Goal: Information Seeking & Learning: Learn about a topic

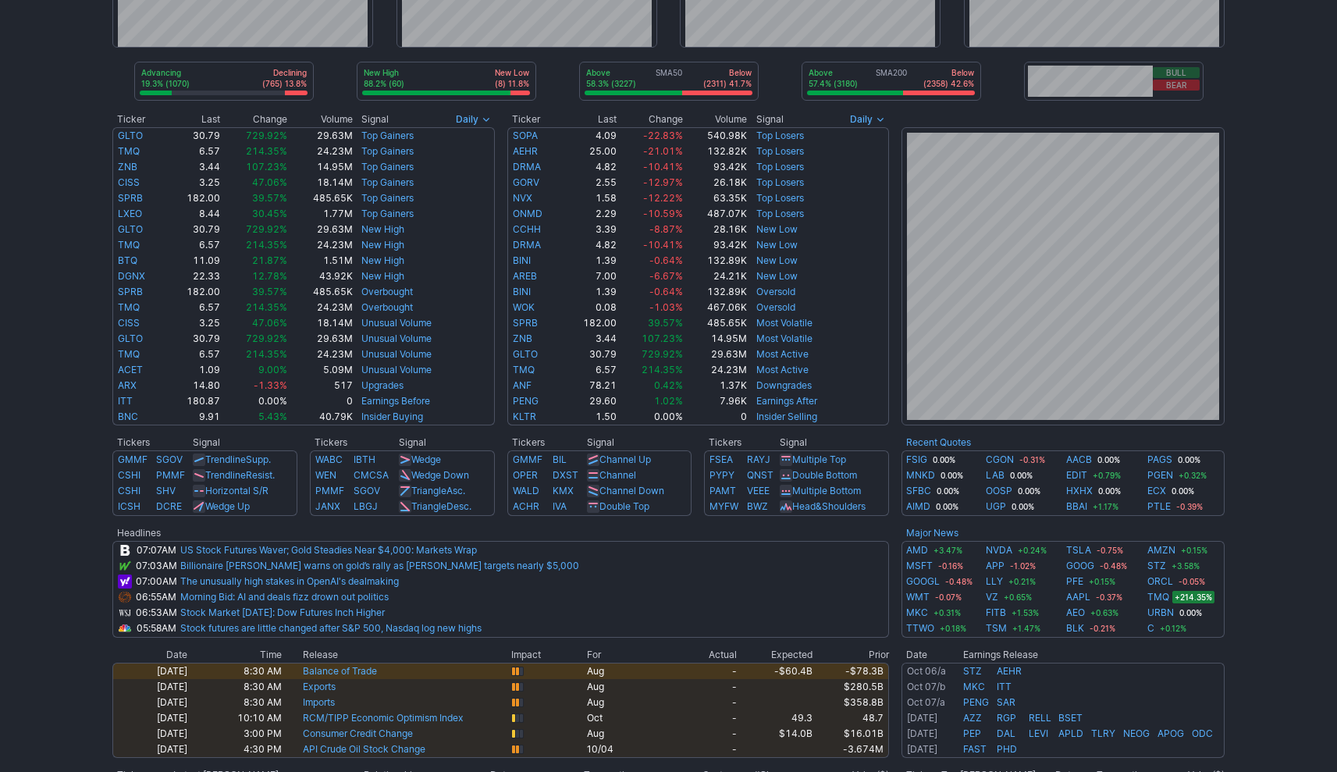
scroll to position [220, 0]
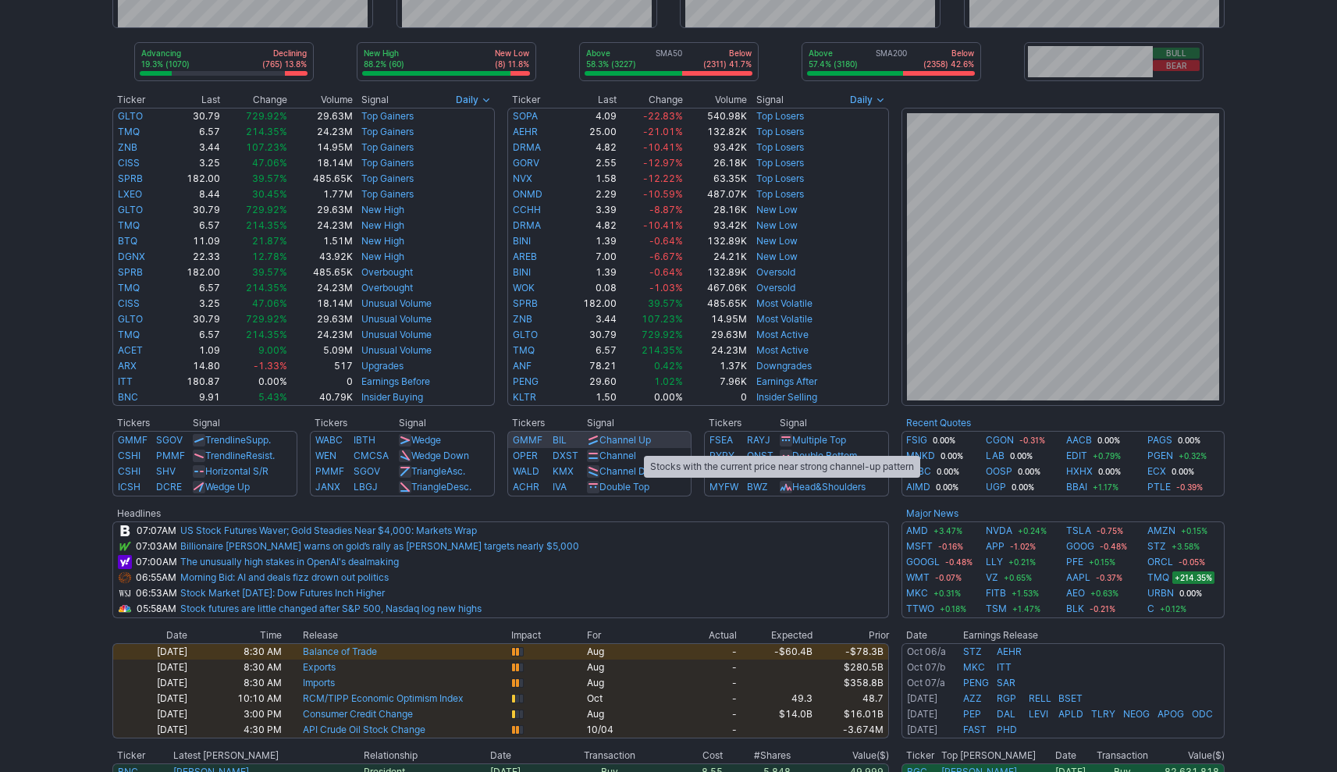
click at [636, 440] on link "Channel Up" at bounding box center [626, 440] width 52 height 12
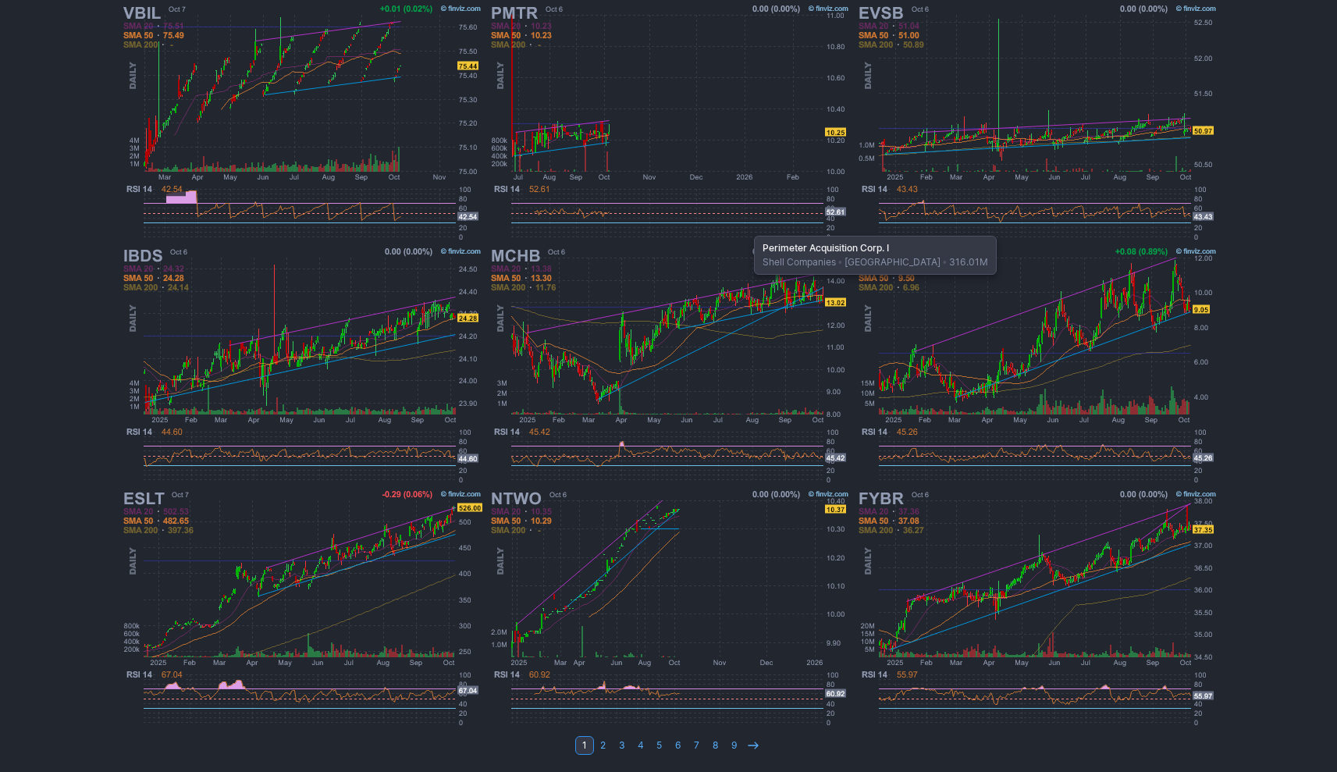
scroll to position [410, 0]
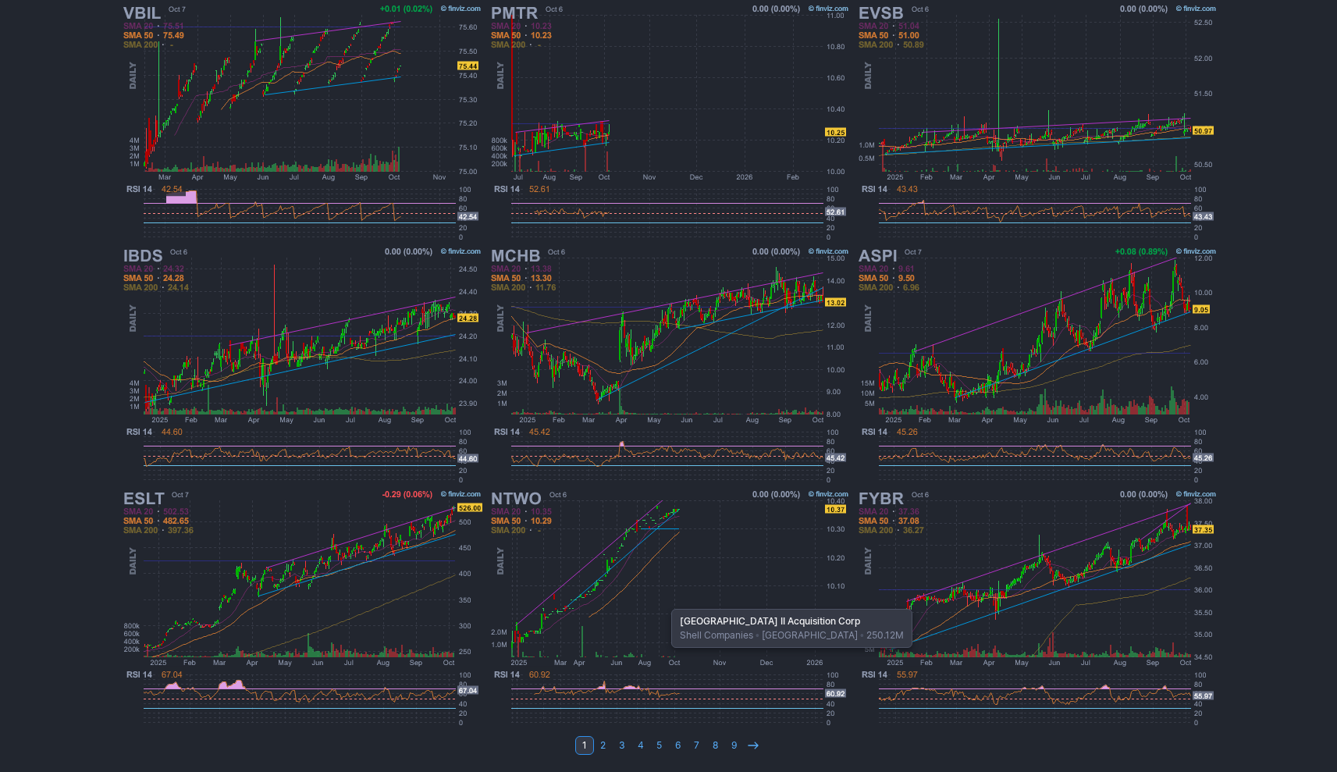
click at [664, 601] on img at bounding box center [668, 608] width 365 height 243
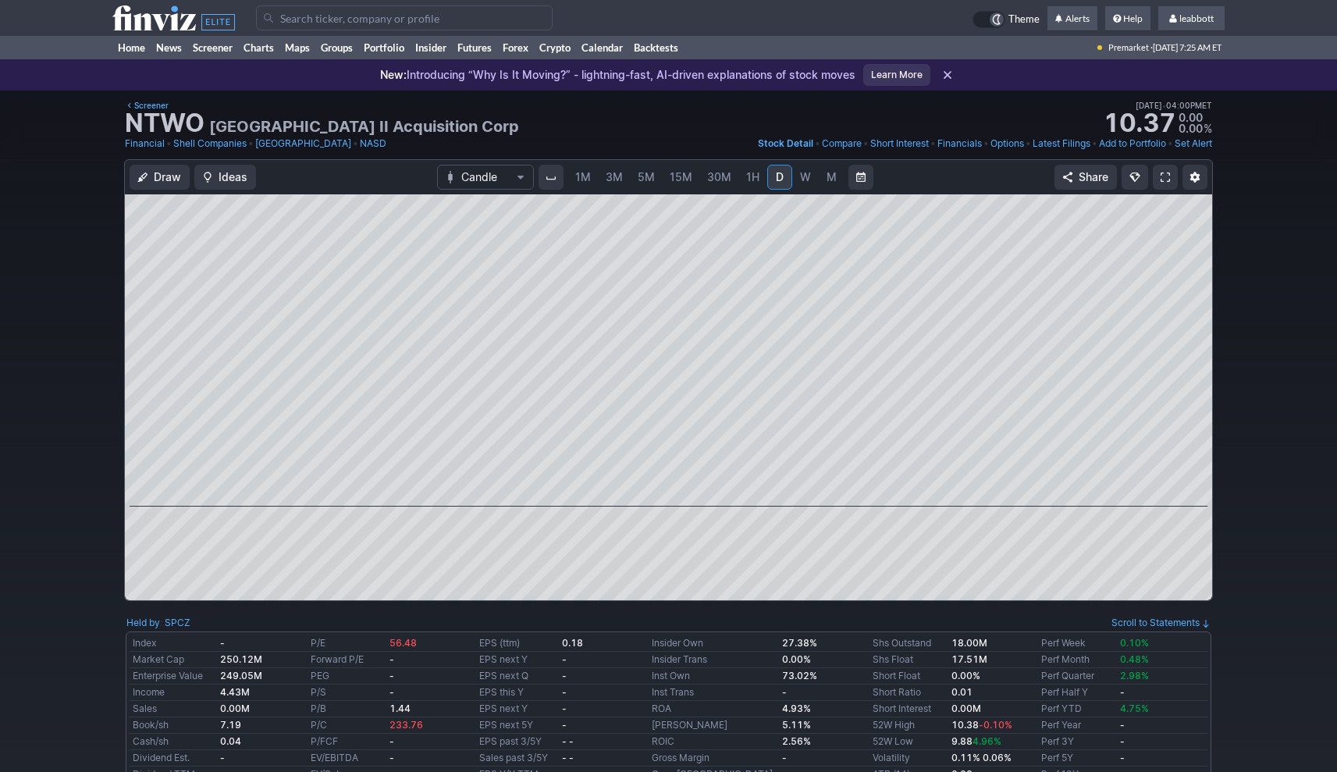
click at [155, 111] on link "Screener" at bounding box center [147, 105] width 44 height 14
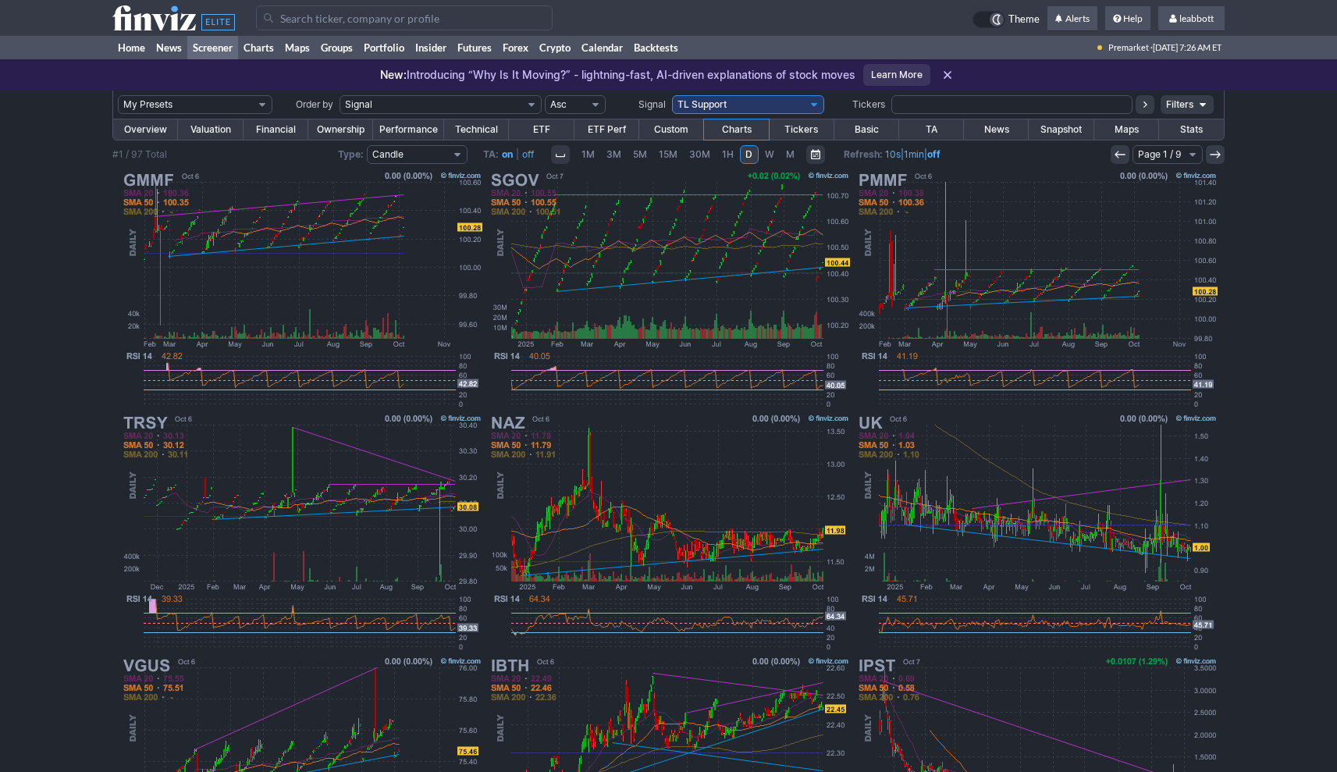
click at [212, 50] on link "Screener" at bounding box center [212, 47] width 51 height 23
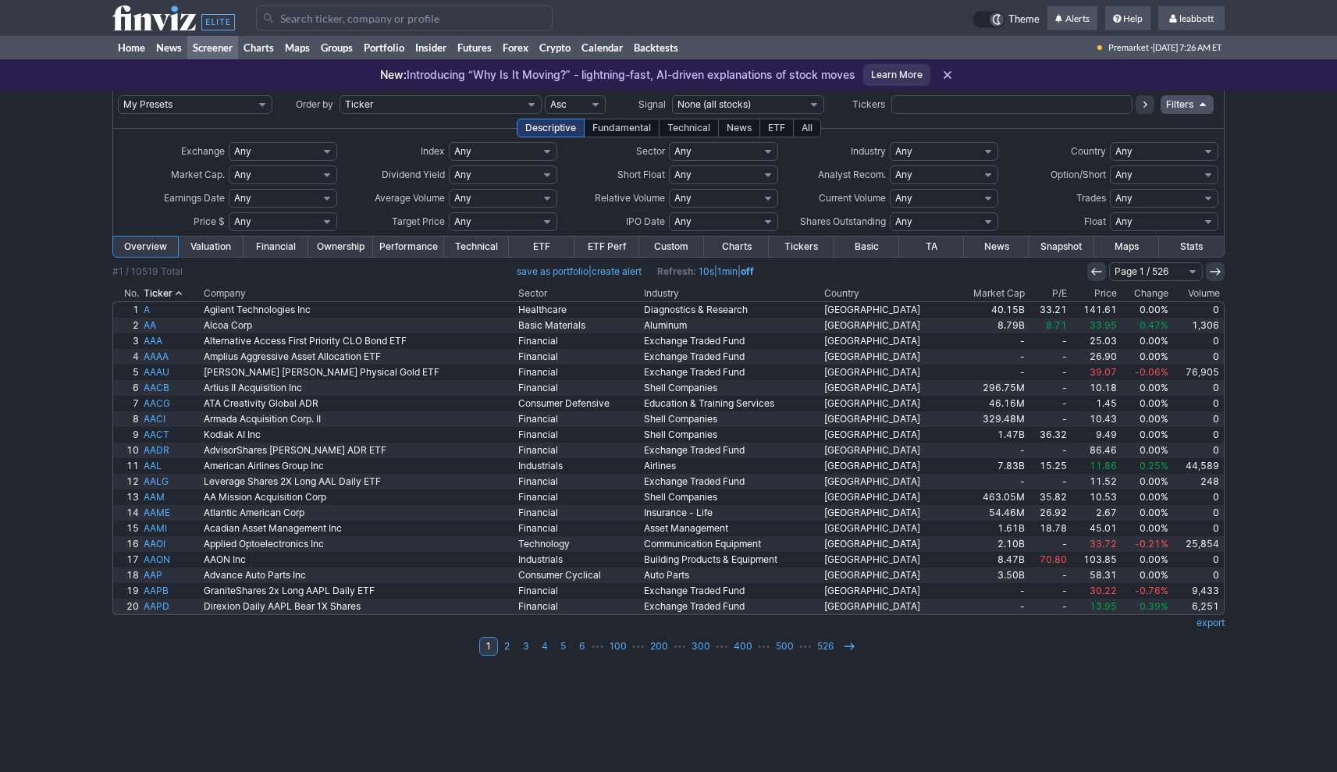
click at [629, 129] on div "Fundamental" at bounding box center [622, 128] width 76 height 19
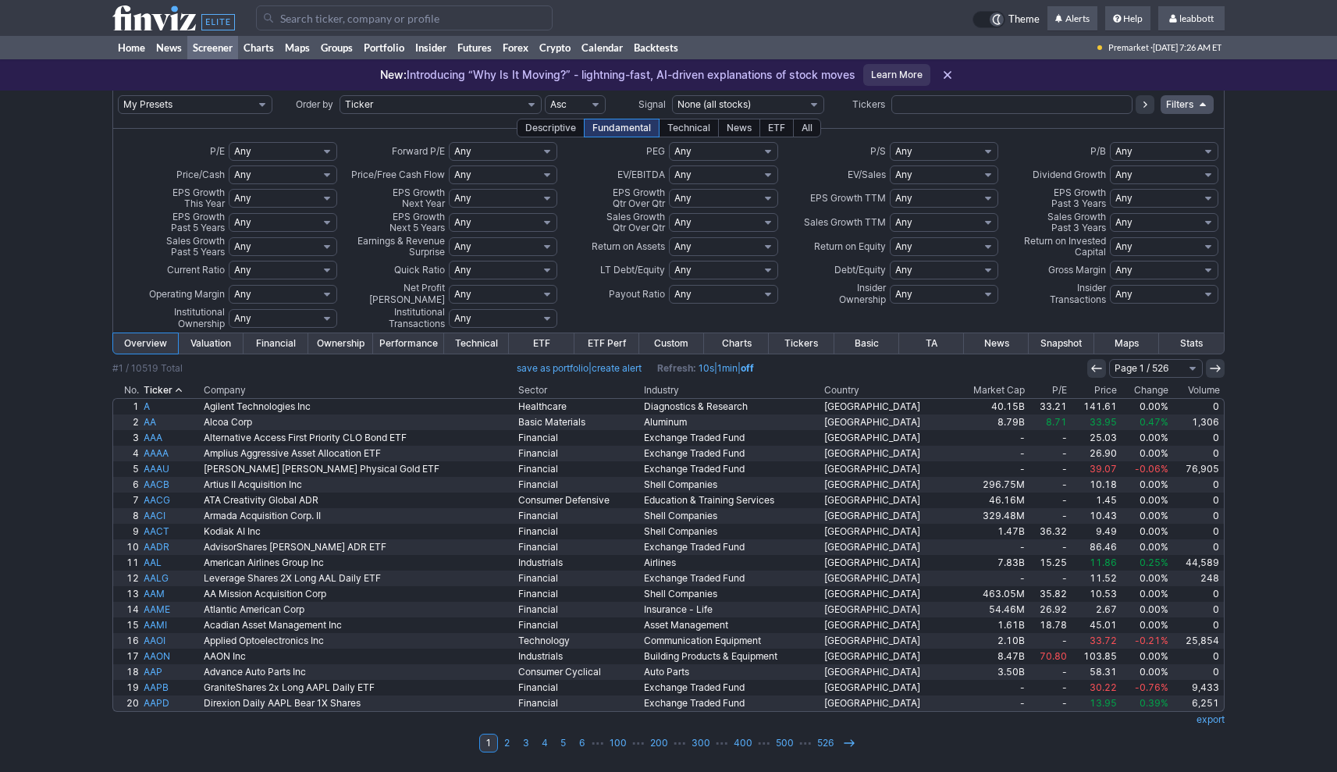
click at [685, 125] on div "Technical" at bounding box center [689, 128] width 60 height 19
